Goal: Task Accomplishment & Management: Use online tool/utility

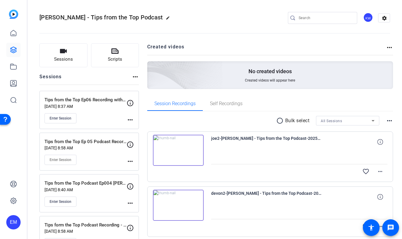
scroll to position [119, 0]
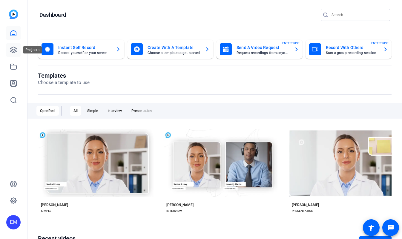
click at [14, 44] on link at bounding box center [13, 50] width 14 height 14
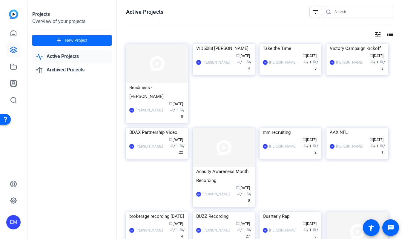
click at [74, 40] on span "New Project" at bounding box center [76, 40] width 22 height 6
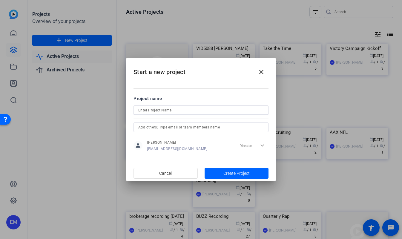
click at [166, 108] on input at bounding box center [201, 110] width 126 height 7
type input "Compass Anniversary"
click at [151, 126] on input "text" at bounding box center [201, 127] width 126 height 7
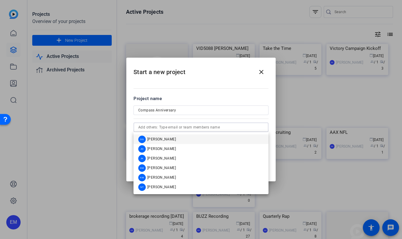
click at [217, 92] on mat-dialog-content "Project name Compass Anniversary person EJ Massa emassa36@massmutual.com Direct…" at bounding box center [200, 123] width 149 height 83
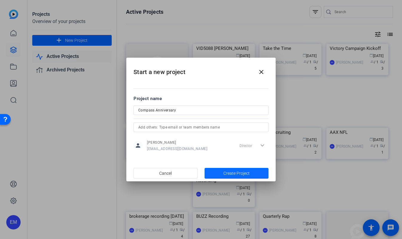
click at [229, 173] on span "Create Project" at bounding box center [237, 173] width 26 height 6
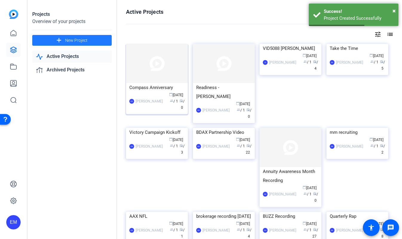
click at [170, 69] on img at bounding box center [157, 63] width 62 height 39
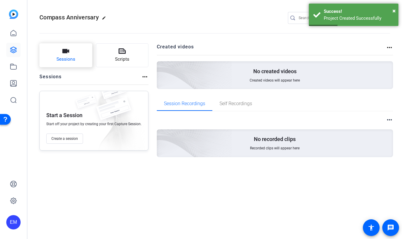
click at [79, 55] on button "Sessions" at bounding box center [65, 55] width 53 height 24
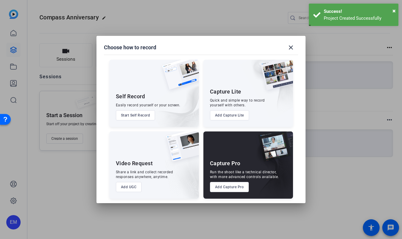
click at [233, 189] on button "Add Capture Pro" at bounding box center [229, 187] width 39 height 10
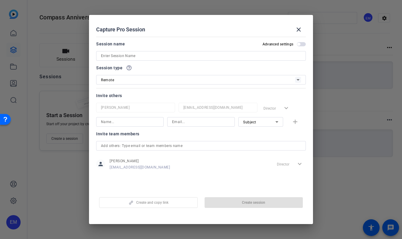
click at [162, 57] on input at bounding box center [201, 55] width 200 height 7
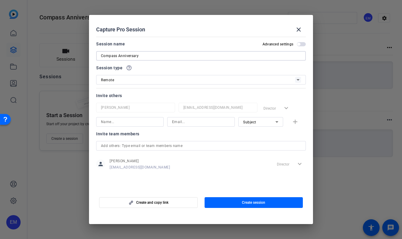
type input "Compass Anniversary"
click at [154, 81] on div "Remote" at bounding box center [198, 79] width 194 height 7
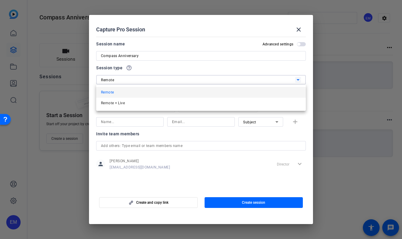
click at [154, 81] on div at bounding box center [201, 119] width 402 height 239
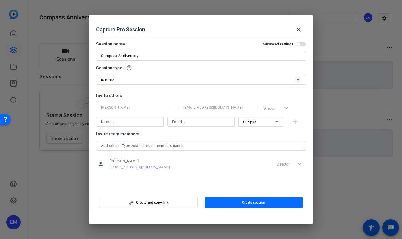
click at [235, 202] on span "button" at bounding box center [254, 202] width 99 height 14
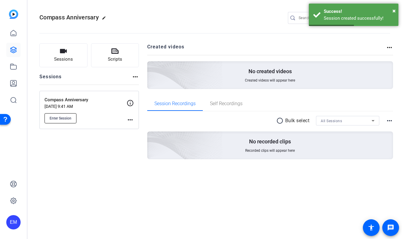
click at [67, 118] on span "Enter Session" at bounding box center [61, 118] width 22 height 5
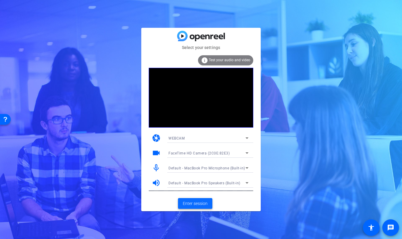
click at [201, 202] on span "Enter session" at bounding box center [195, 204] width 25 height 6
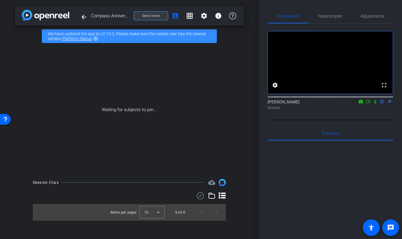
click at [160, 16] on span at bounding box center [151, 16] width 34 height 14
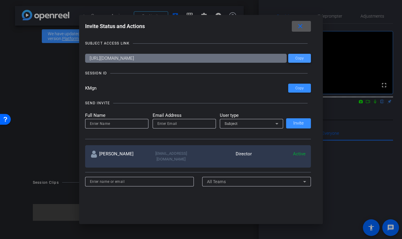
click at [306, 59] on span at bounding box center [299, 58] width 23 height 14
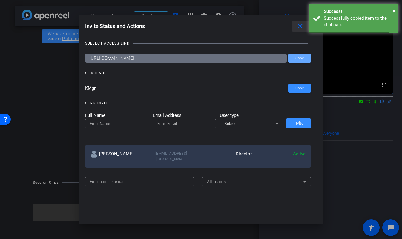
click at [302, 29] on mat-icon "close" at bounding box center [300, 26] width 7 height 7
